Goal: Task Accomplishment & Management: Manage account settings

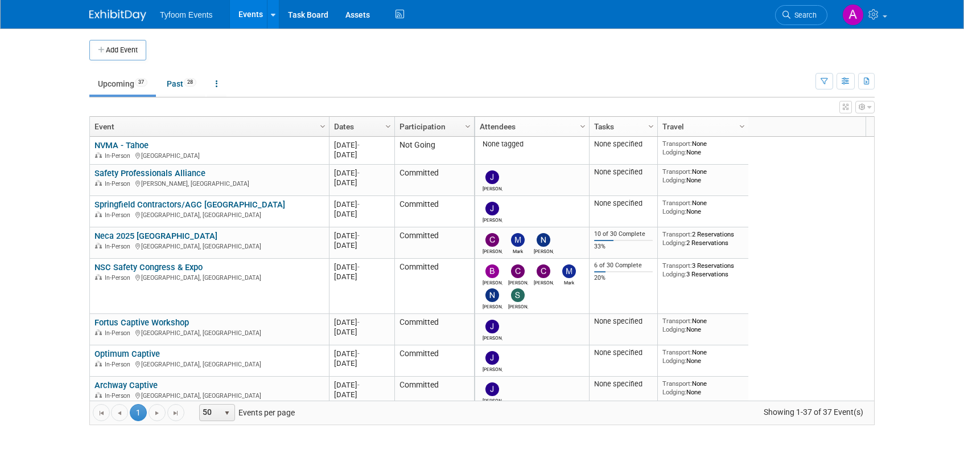
scroll to position [137, 0]
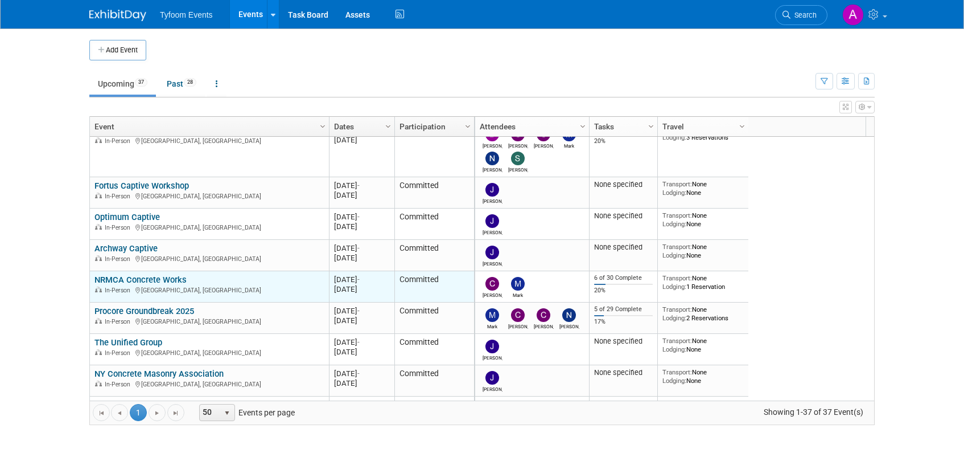
click at [143, 281] on link "NRMCA Concrete Works" at bounding box center [141, 279] width 92 height 10
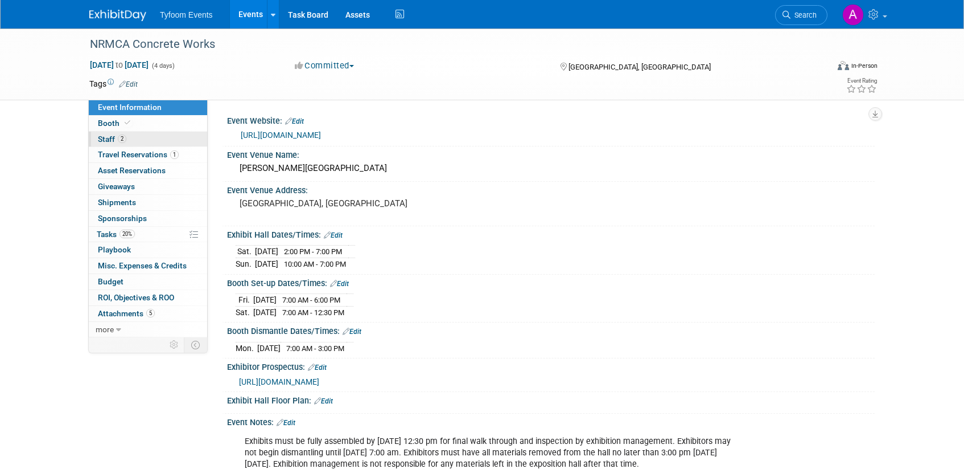
click at [114, 137] on span "Staff 2" at bounding box center [112, 138] width 28 height 9
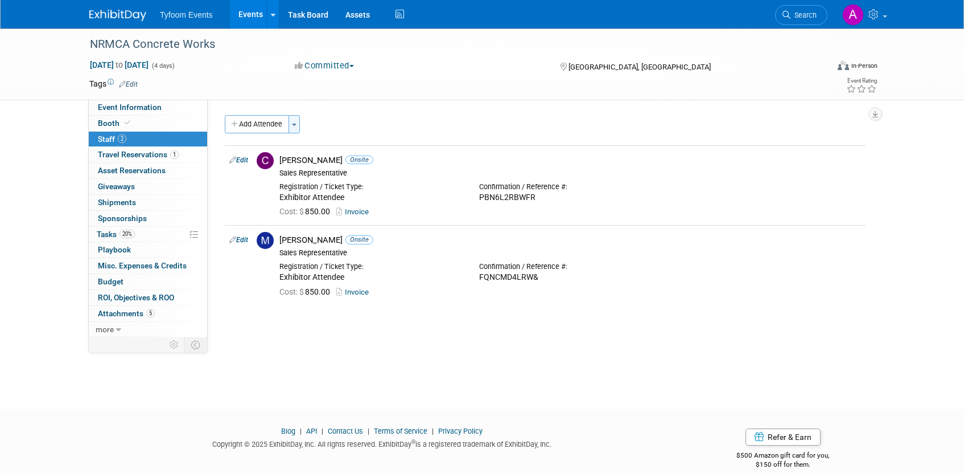
click at [297, 129] on button "Toggle Dropdown" at bounding box center [294, 124] width 11 height 18
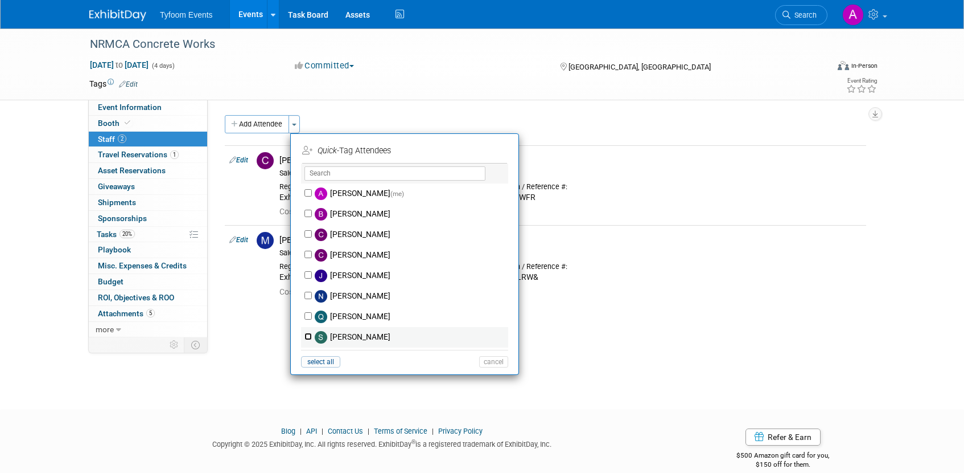
click at [310, 336] on input "Steve Davis" at bounding box center [308, 335] width 7 height 7
checkbox input "true"
click at [494, 150] on button "Apply" at bounding box center [490, 150] width 35 height 17
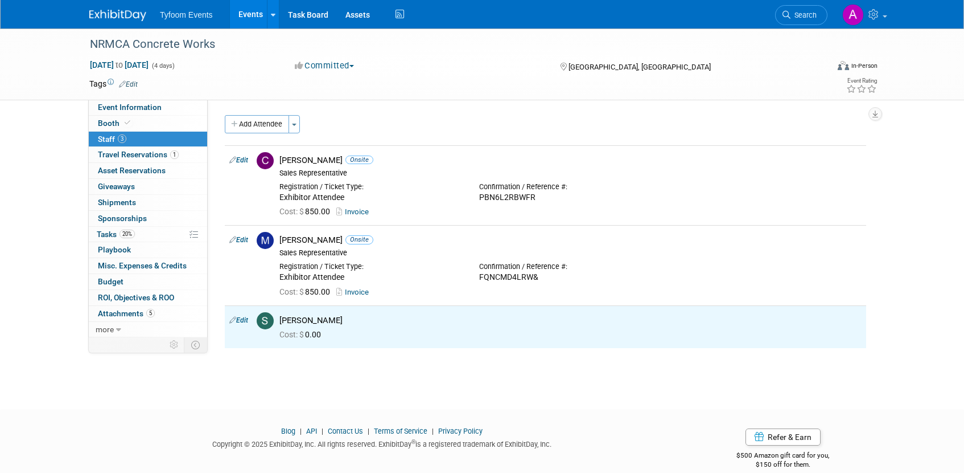
click at [248, 24] on link "Events" at bounding box center [251, 14] width 42 height 28
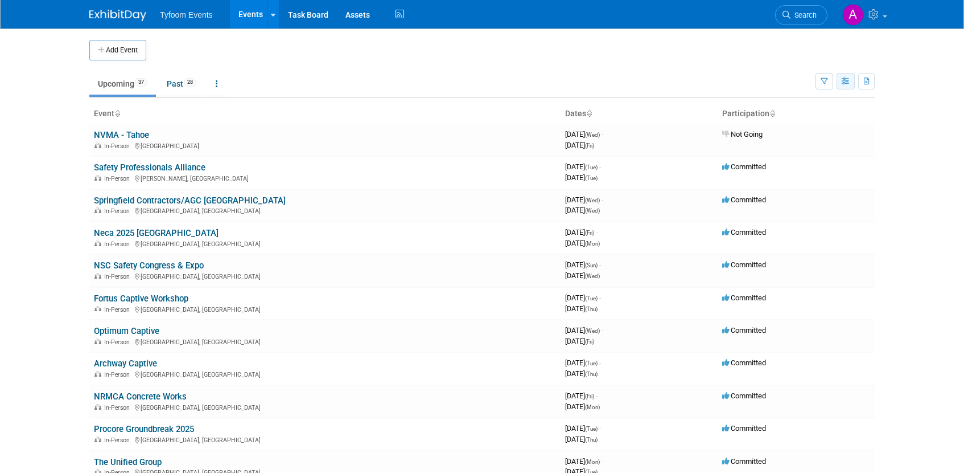
click at [848, 85] on button "button" at bounding box center [846, 81] width 18 height 17
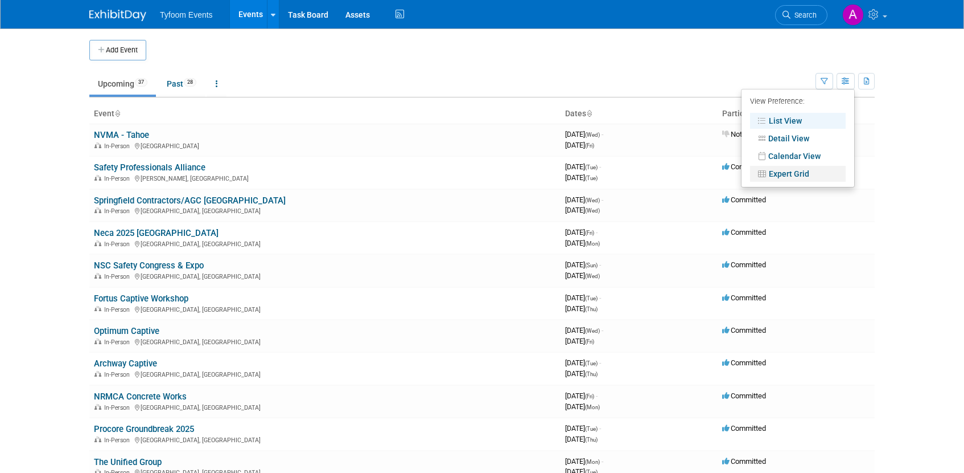
click at [825, 169] on link "Expert Grid" at bounding box center [798, 174] width 96 height 16
